Goal: Task Accomplishment & Management: Check status

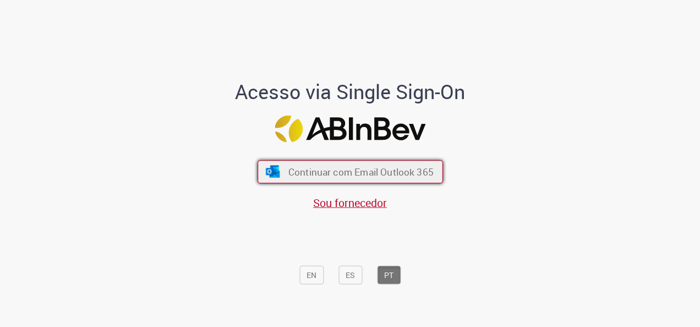
click at [381, 170] on span "Continuar com Email Outlook 365" at bounding box center [360, 172] width 145 height 13
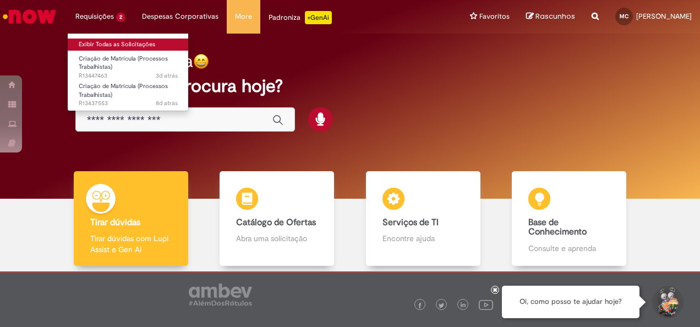
click at [111, 47] on link "Exibir Todas as Solicitações" at bounding box center [128, 44] width 121 height 12
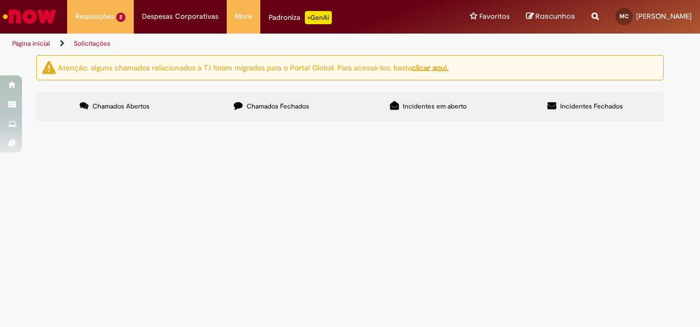
click at [0, 0] on span "Criação de Matrícula (Processos Trabalhistas)" at bounding box center [0, 0] width 0 height 0
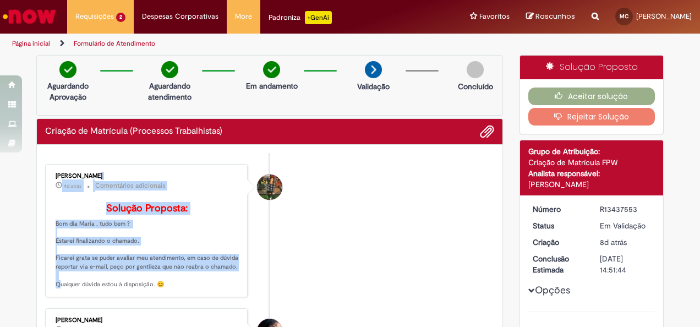
drag, startPoint x: 44, startPoint y: 175, endPoint x: 166, endPoint y: 290, distance: 167.7
click at [166, 290] on div "[PERSON_NAME] 4d atrás 4 dias atrás Comentários adicionais Solução Proposta: Bo…" at bounding box center [146, 231] width 202 height 134
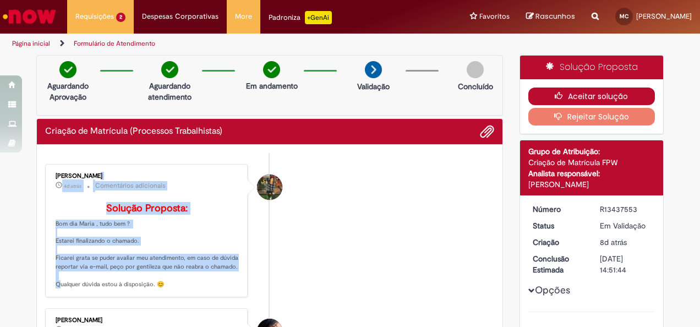
click at [603, 93] on button "Aceitar solução" at bounding box center [591, 96] width 127 height 18
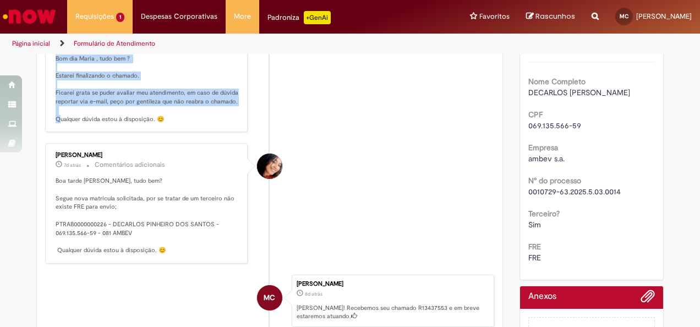
scroll to position [220, 0]
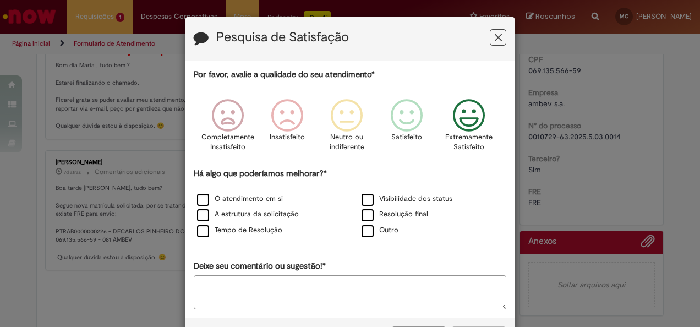
click at [460, 136] on p "Extremamente Satisfeito" at bounding box center [468, 142] width 47 height 20
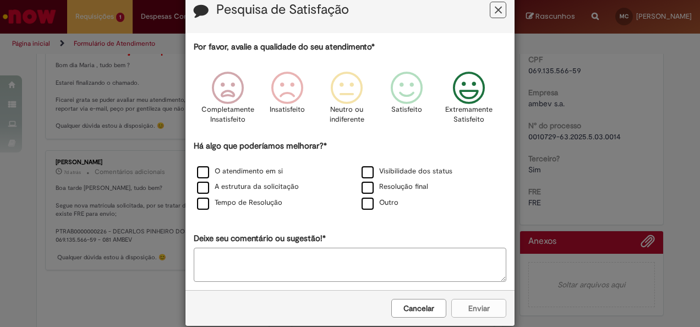
scroll to position [43, 0]
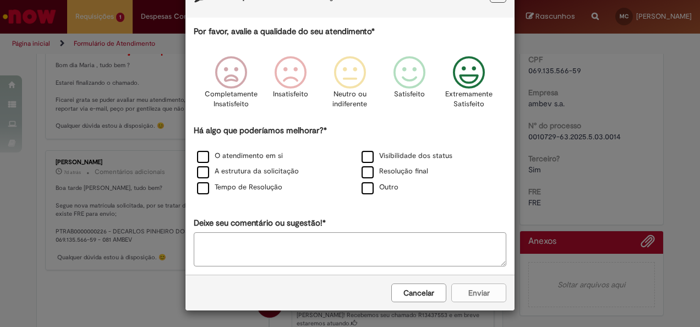
click at [459, 298] on div "Cancelar Enviar" at bounding box center [349, 292] width 329 height 36
click at [372, 188] on label "Outro" at bounding box center [379, 187] width 37 height 10
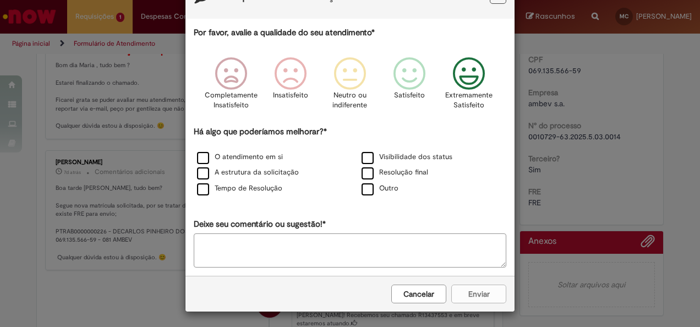
click at [345, 256] on textarea "Deixe seu comentário ou sugestão!*" at bounding box center [350, 250] width 312 height 34
type textarea "**********"
click at [476, 298] on button "Enviar" at bounding box center [478, 293] width 55 height 19
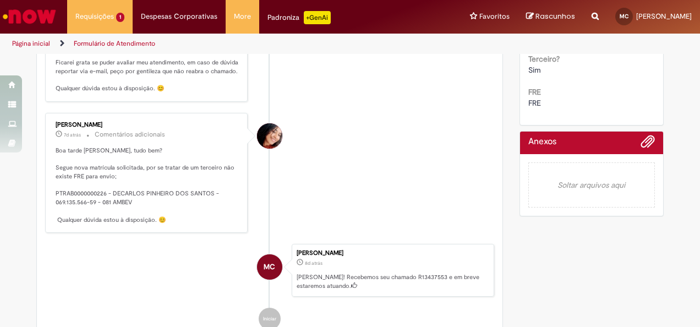
scroll to position [330, 0]
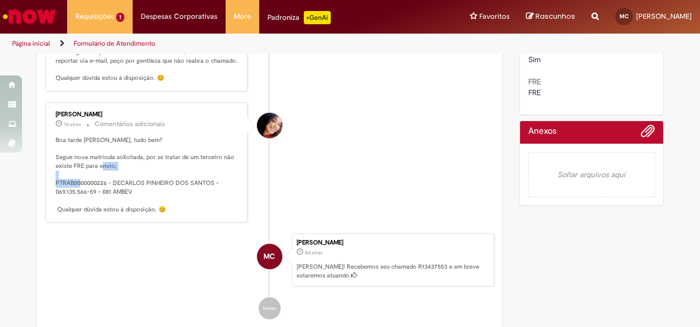
drag, startPoint x: 50, startPoint y: 191, endPoint x: 103, endPoint y: 194, distance: 53.4
click at [103, 194] on div "[PERSON_NAME] 7d atrás 7 dias atrás Comentários adicionais Boa tarde [PERSON_NA…" at bounding box center [146, 162] width 196 height 113
copy p "PTRAB0000000226"
drag, startPoint x: 79, startPoint y: 190, endPoint x: 46, endPoint y: 194, distance: 33.2
click at [48, 194] on div "[PERSON_NAME] 7d atrás 7 dias atrás Comentários adicionais Boa tarde [PERSON_NA…" at bounding box center [146, 162] width 196 height 113
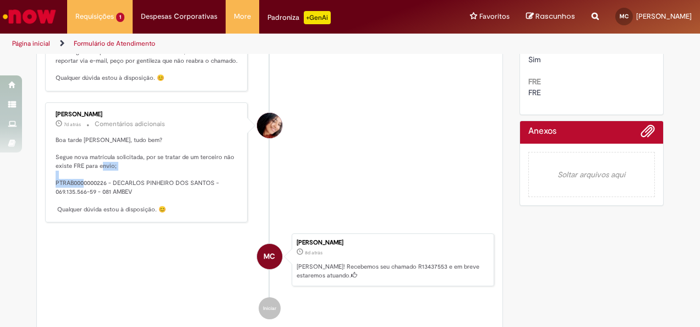
drag, startPoint x: 47, startPoint y: 198, endPoint x: 104, endPoint y: 196, distance: 57.2
click at [104, 196] on div "[PERSON_NAME] 7d atrás 7 dias atrás Comentários adicionais Boa tarde [PERSON_NA…" at bounding box center [146, 162] width 196 height 113
drag, startPoint x: 104, startPoint y: 196, endPoint x: 97, endPoint y: 195, distance: 7.3
copy p "PTRAB0000000226"
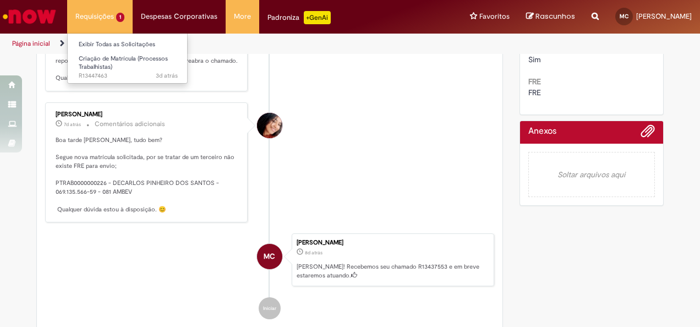
click at [112, 27] on li "Requisições 1 Exibir Todas as Solicitações Criação de Matrícula (Processos Trab…" at bounding box center [99, 16] width 65 height 33
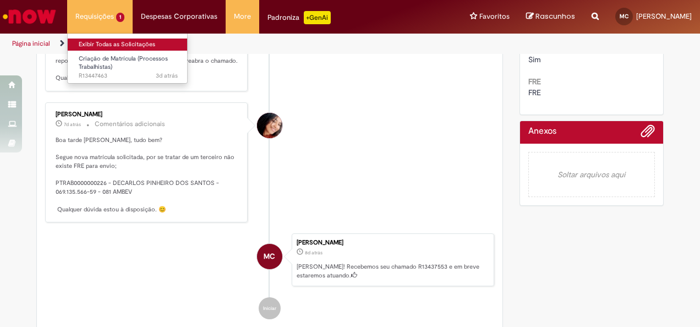
click at [114, 46] on link "Exibir Todas as Solicitações" at bounding box center [128, 44] width 121 height 12
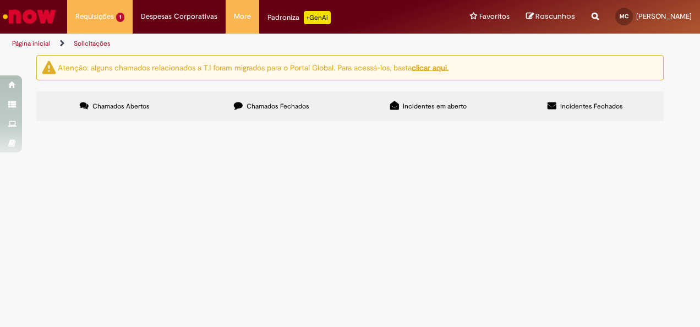
click at [0, 0] on span "Criação de Matrícula (Processos Trabalhistas)" at bounding box center [0, 0] width 0 height 0
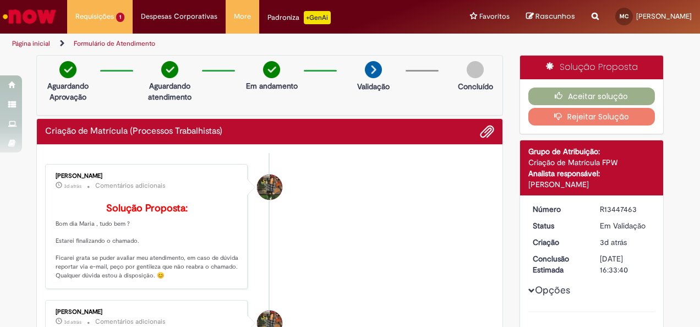
click at [264, 180] on div "Karol Clorado" at bounding box center [269, 186] width 25 height 25
click at [590, 108] on button "Rejeitar Solução" at bounding box center [591, 117] width 127 height 18
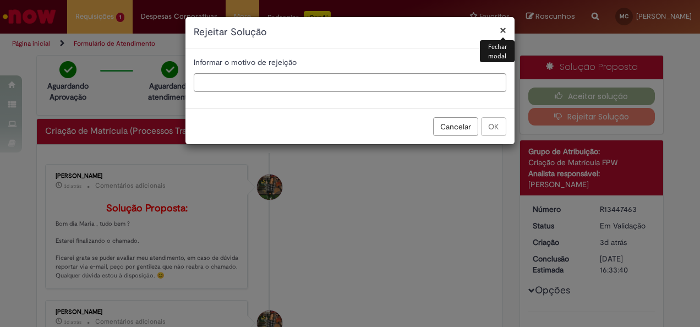
click at [455, 128] on button "Cancelar" at bounding box center [455, 126] width 45 height 19
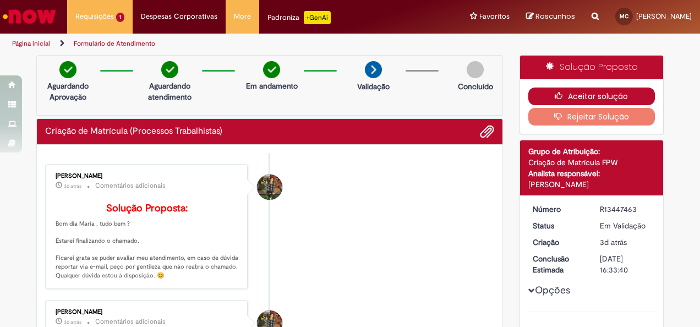
click at [607, 96] on button "Aceitar solução" at bounding box center [591, 96] width 127 height 18
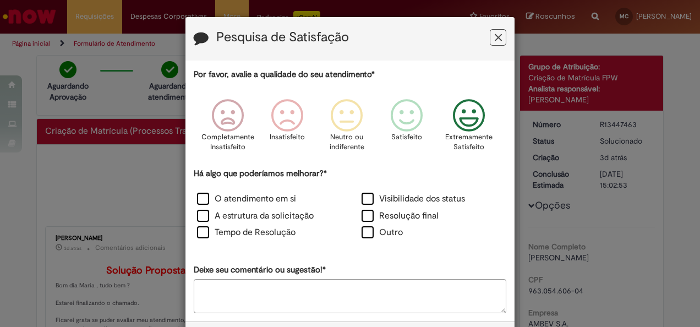
click at [477, 123] on icon "Feedback" at bounding box center [468, 115] width 41 height 33
click at [363, 231] on label "Outro" at bounding box center [381, 232] width 41 height 13
drag, startPoint x: 441, startPoint y: 136, endPoint x: 483, endPoint y: 148, distance: 44.2
click at [483, 148] on div "Extremamente Satisfeito" at bounding box center [469, 128] width 63 height 75
copy p "Extremamente Satisfeito"
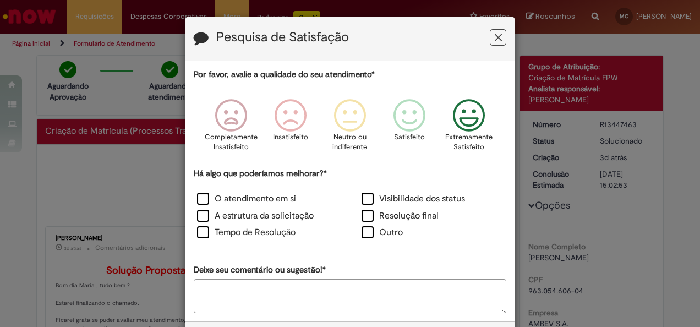
click at [314, 295] on textarea "Deixe seu comentário ou sugestão!*" at bounding box center [350, 296] width 312 height 34
paste textarea "**********"
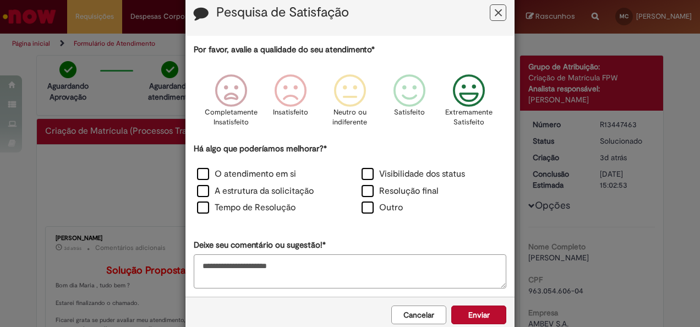
scroll to position [46, 0]
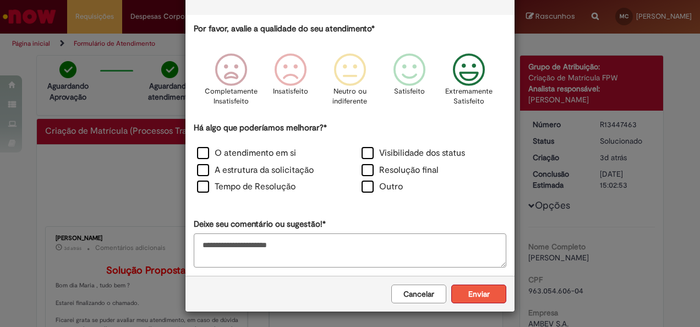
type textarea "**********"
drag, startPoint x: 500, startPoint y: 296, endPoint x: 493, endPoint y: 296, distance: 7.7
click at [501, 296] on button "Enviar" at bounding box center [478, 293] width 55 height 19
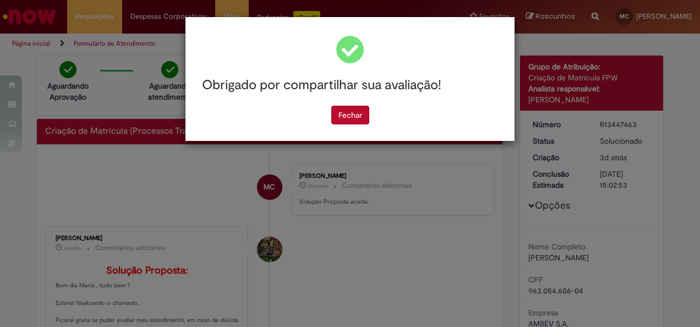
scroll to position [0, 0]
click at [360, 113] on button "Fechar" at bounding box center [350, 115] width 38 height 19
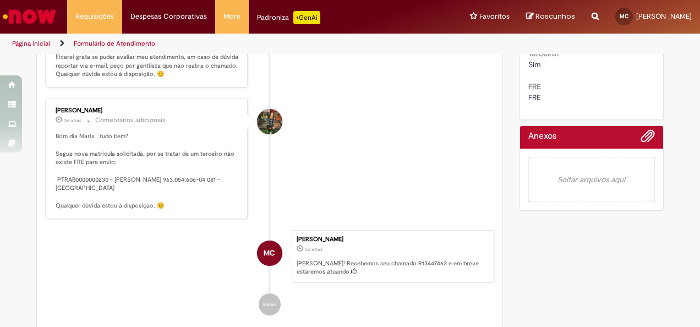
scroll to position [330, 0]
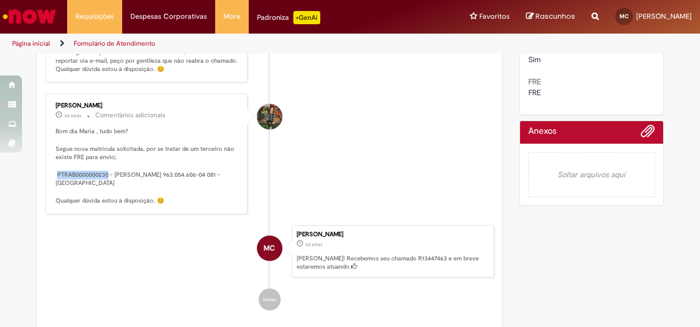
drag, startPoint x: 52, startPoint y: 185, endPoint x: 106, endPoint y: 186, distance: 53.4
click at [106, 186] on p "Bom dia Maria , tudo bem? Segue nova matrícula solicitada, por se tratar de um …" at bounding box center [147, 166] width 183 height 78
copy p "PTRAB0000000230"
